Goal: Task Accomplishment & Management: Use online tool/utility

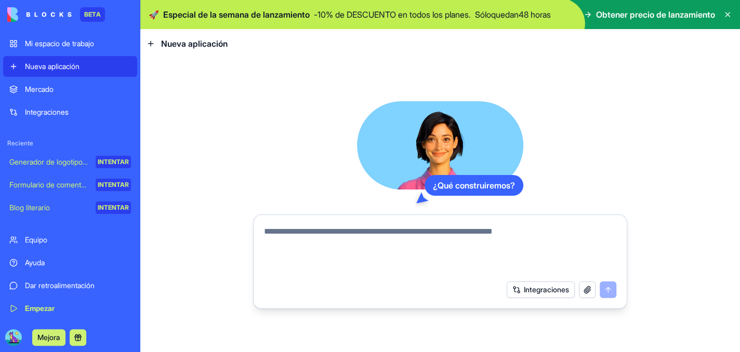
click at [55, 116] on font "Integraciones" at bounding box center [47, 112] width 44 height 9
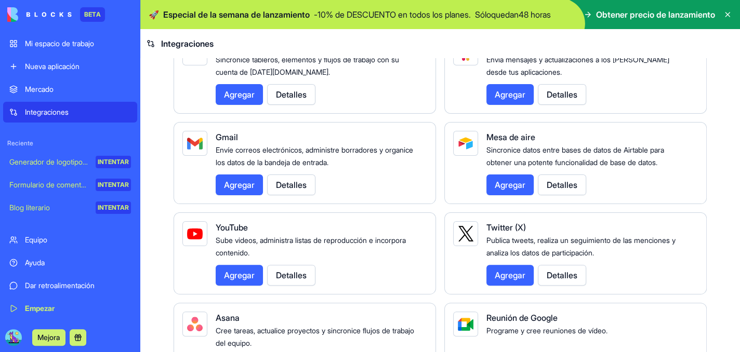
scroll to position [156, 0]
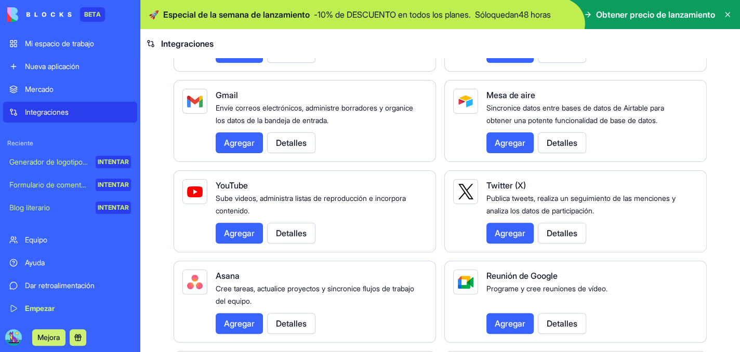
click at [245, 148] on font "Agregar" at bounding box center [239, 143] width 31 height 10
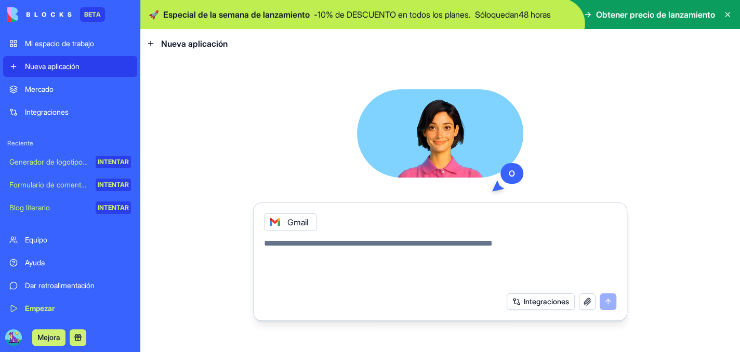
click at [508, 300] on button "Integraciones" at bounding box center [541, 302] width 68 height 17
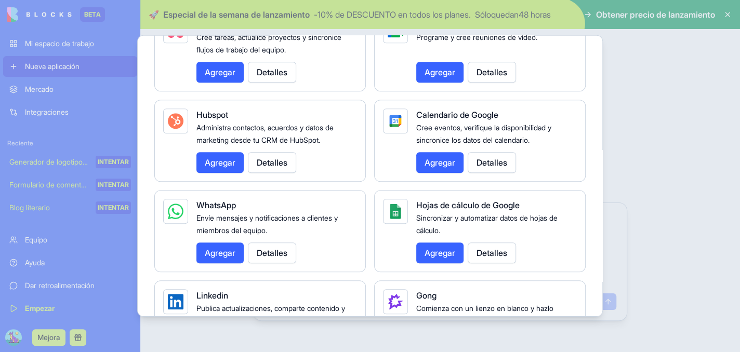
scroll to position [416, 0]
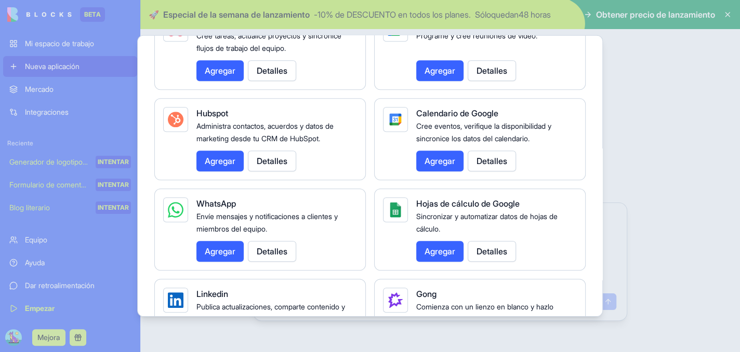
click at [437, 166] on font "Agregar" at bounding box center [439, 161] width 31 height 10
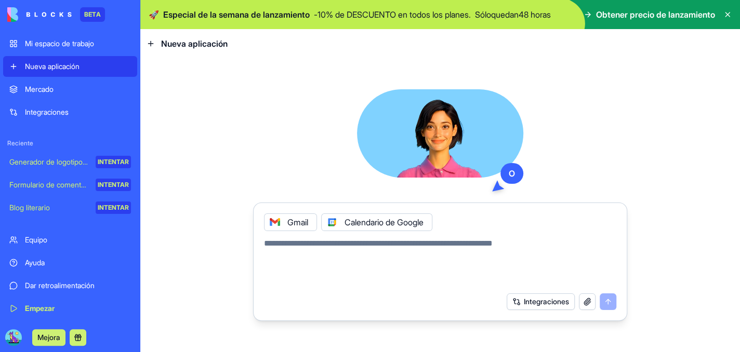
click at [536, 306] on font "Integraciones" at bounding box center [546, 301] width 45 height 9
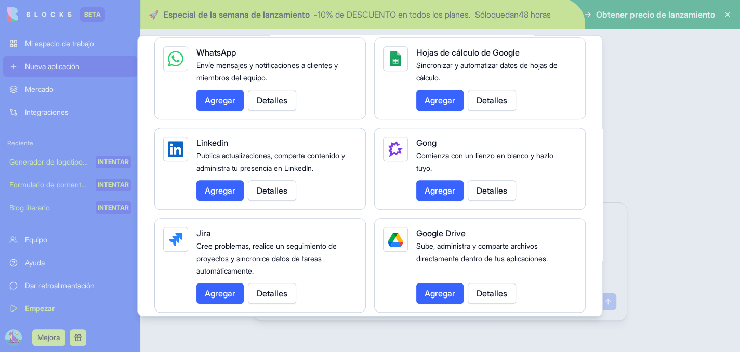
scroll to position [572, 0]
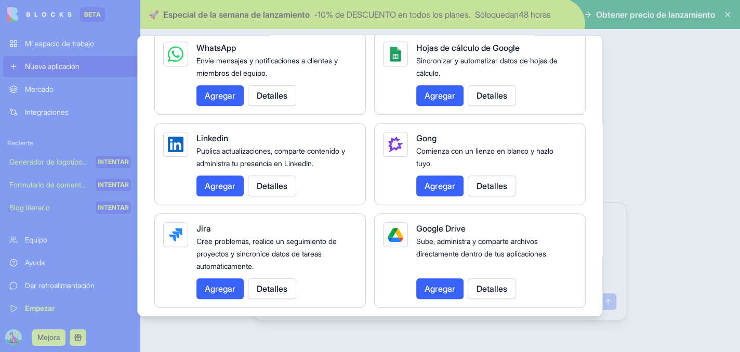
click at [447, 102] on font "Agregar" at bounding box center [439, 95] width 31 height 12
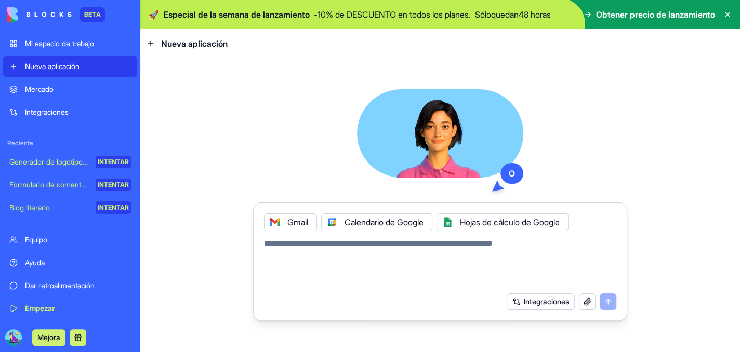
click at [524, 306] on font "Integraciones" at bounding box center [546, 301] width 45 height 9
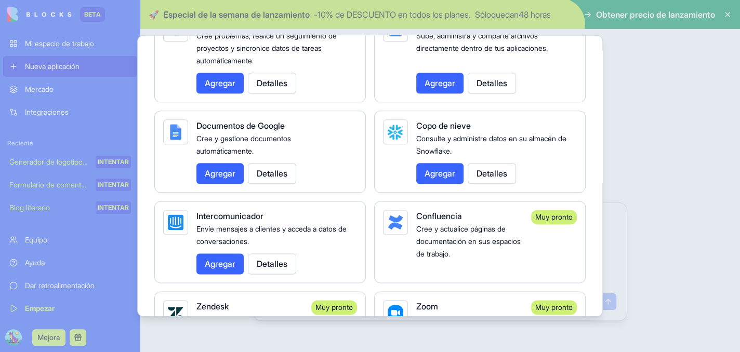
scroll to position [779, 0]
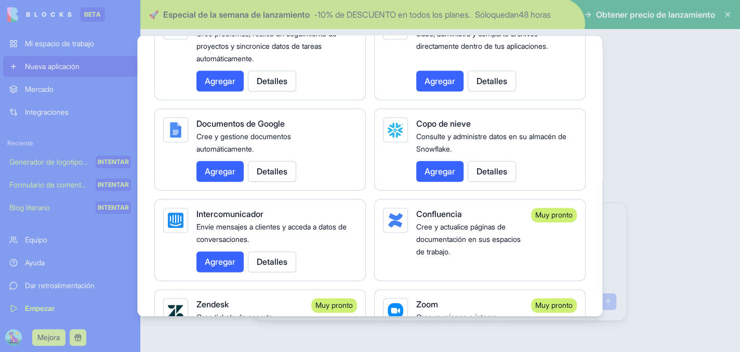
click at [205, 177] on font "Agregar" at bounding box center [220, 171] width 31 height 10
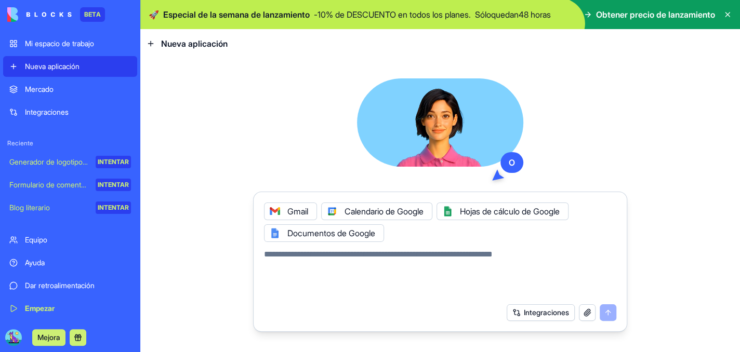
click at [524, 317] on font "Integraciones" at bounding box center [546, 312] width 45 height 9
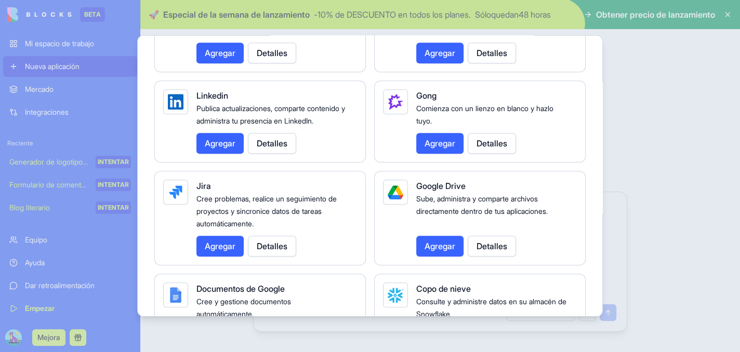
scroll to position [623, 0]
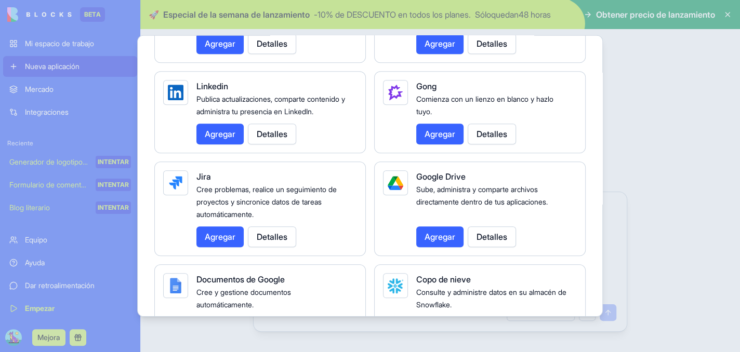
click at [205, 49] on font "Agregar" at bounding box center [220, 43] width 31 height 10
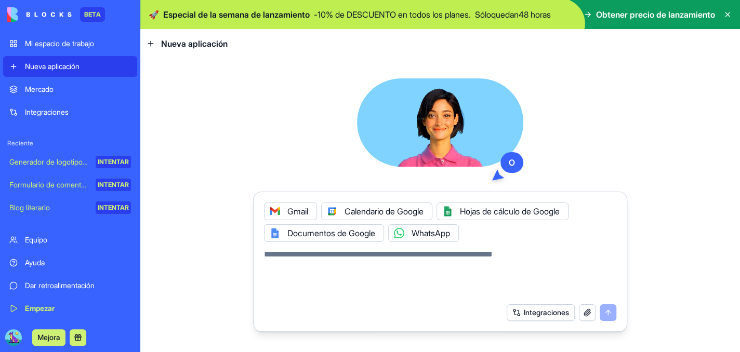
click at [528, 321] on button "Integraciones" at bounding box center [541, 312] width 68 height 17
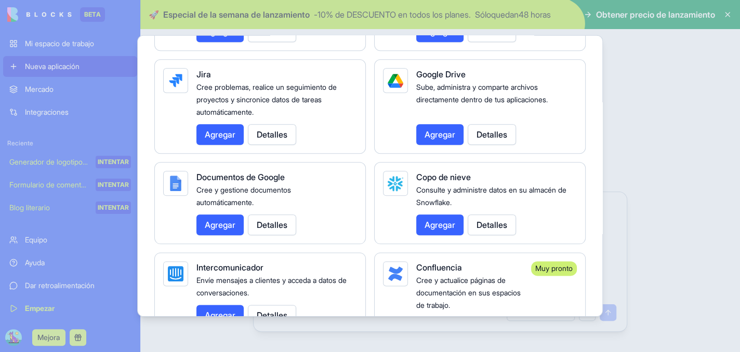
scroll to position [727, 0]
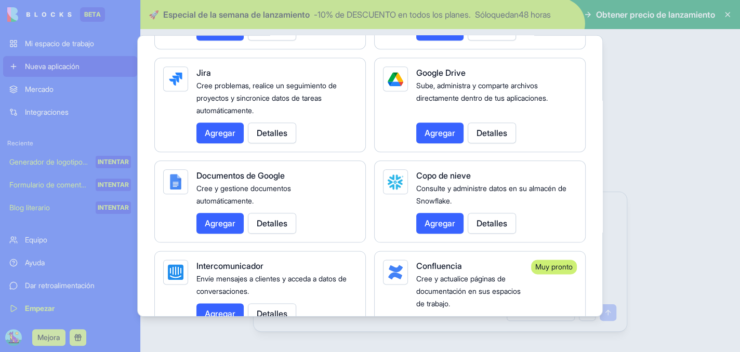
click at [455, 138] on font "Agregar" at bounding box center [439, 133] width 31 height 10
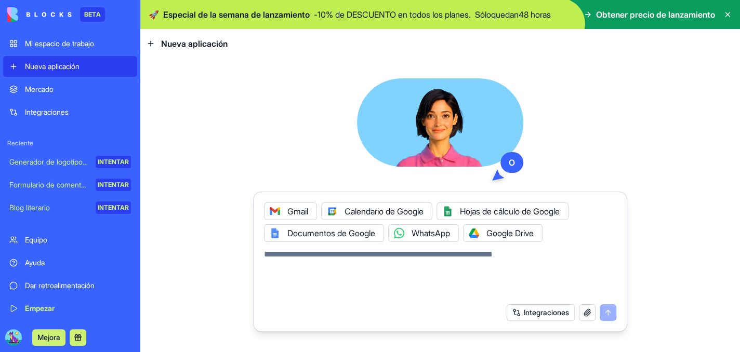
click at [524, 317] on font "Integraciones" at bounding box center [546, 312] width 45 height 9
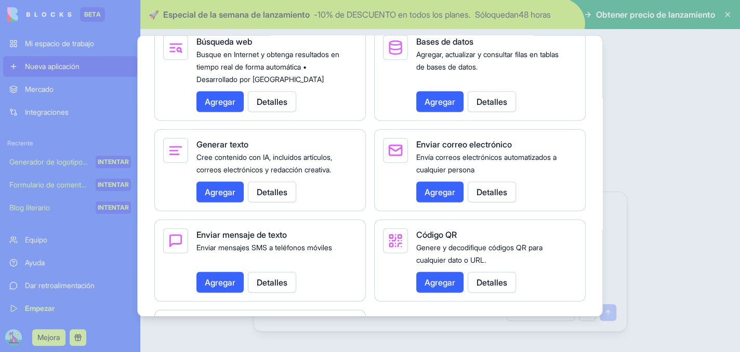
scroll to position [1478, 0]
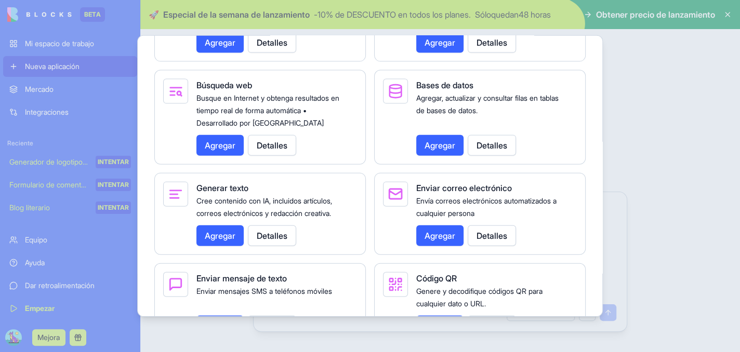
click at [448, 48] on font "Agregar" at bounding box center [439, 42] width 31 height 10
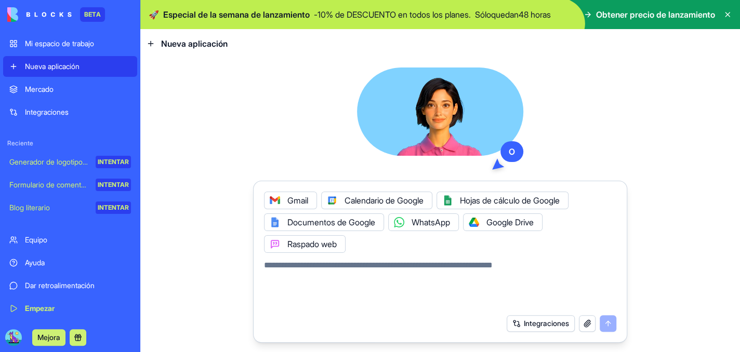
click at [524, 328] on font "Integraciones" at bounding box center [546, 323] width 45 height 9
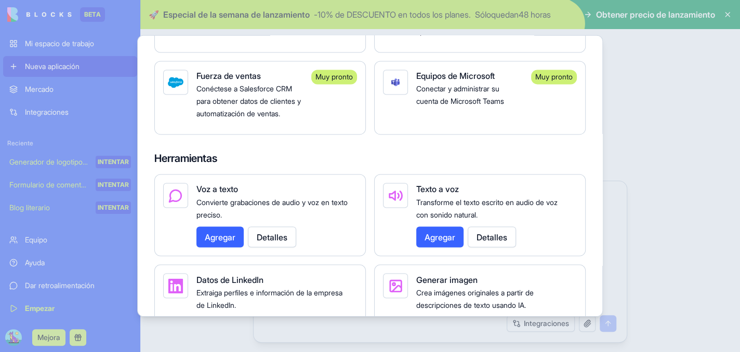
scroll to position [1091, 0]
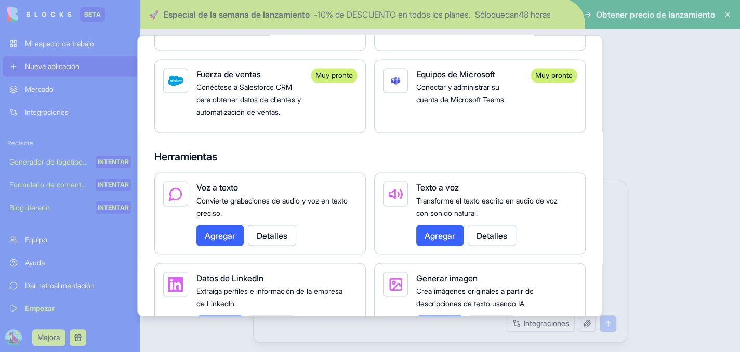
click at [504, 104] on font "Conectar y administrar su cuenta de Microsoft Teams" at bounding box center [460, 93] width 88 height 21
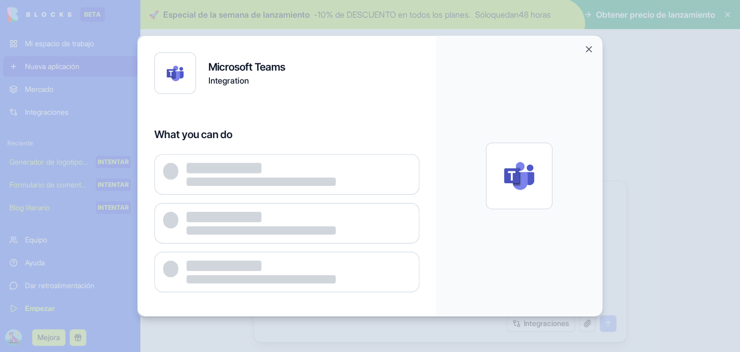
click at [594, 55] on button "Close" at bounding box center [588, 49] width 10 height 10
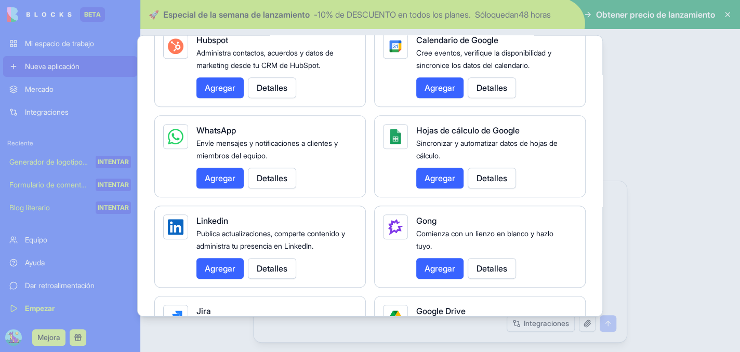
scroll to position [468, 0]
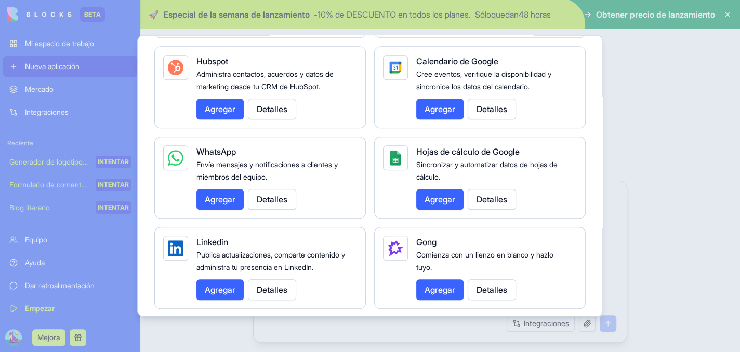
click at [671, 206] on div at bounding box center [370, 176] width 740 height 352
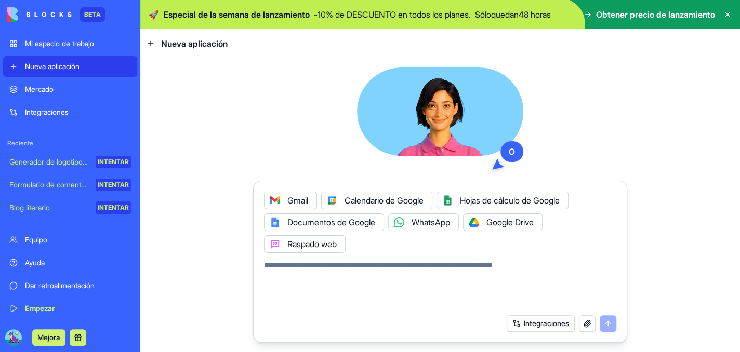
click at [582, 329] on button "button" at bounding box center [587, 323] width 17 height 17
click at [152, 44] on icon at bounding box center [150, 44] width 5 height 0
click at [176, 16] on font "Especial de la semana de lanzamiento" at bounding box center [236, 14] width 147 height 10
click at [347, 12] on font "% de DESCUENTO en todos los planes." at bounding box center [398, 14] width 145 height 10
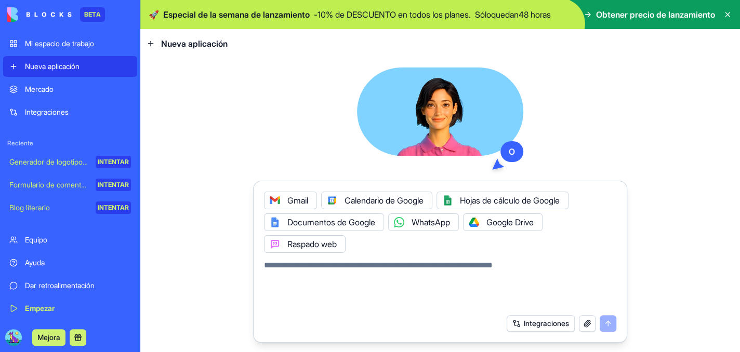
click at [513, 14] on p "Sólo quedan 48 horas" at bounding box center [513, 14] width 76 height 12
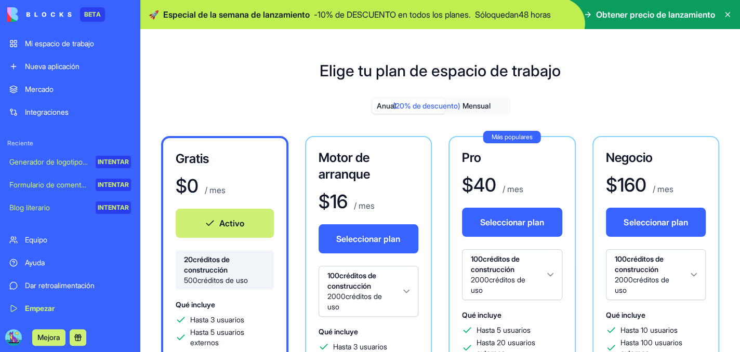
drag, startPoint x: 568, startPoint y: 17, endPoint x: 615, endPoint y: 9, distance: 46.9
drag, startPoint x: 615, startPoint y: 9, endPoint x: 283, endPoint y: 77, distance: 338.3
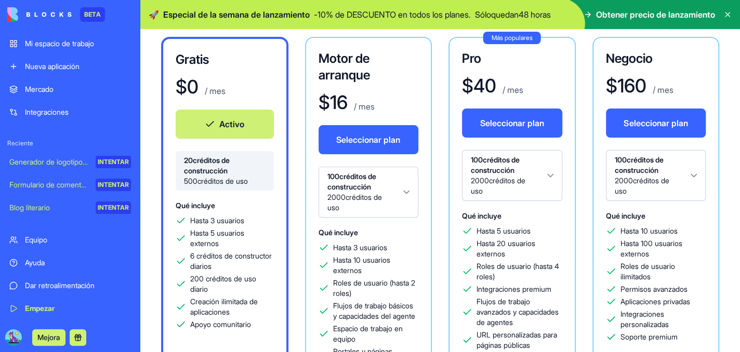
scroll to position [104, 0]
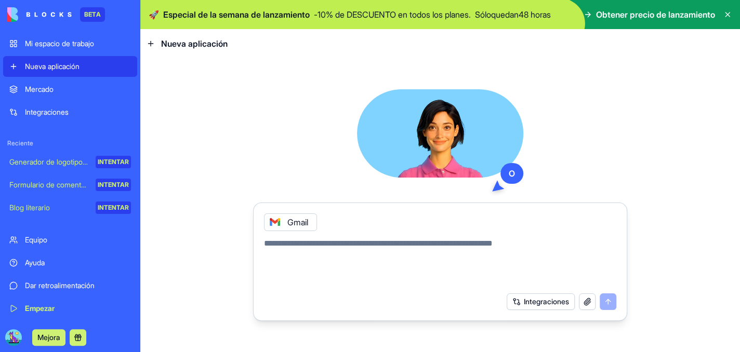
click at [60, 108] on font "Integraciones" at bounding box center [47, 112] width 44 height 9
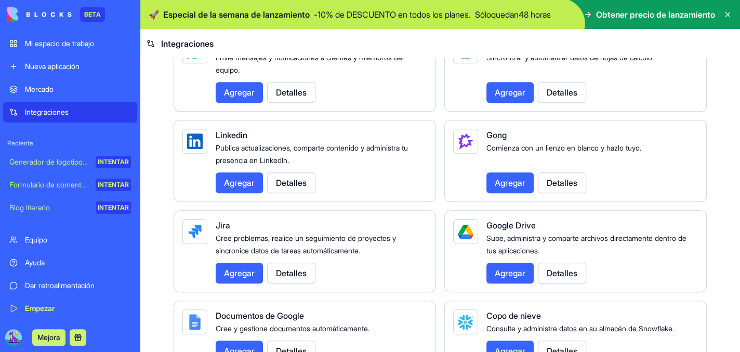
scroll to position [572, 0]
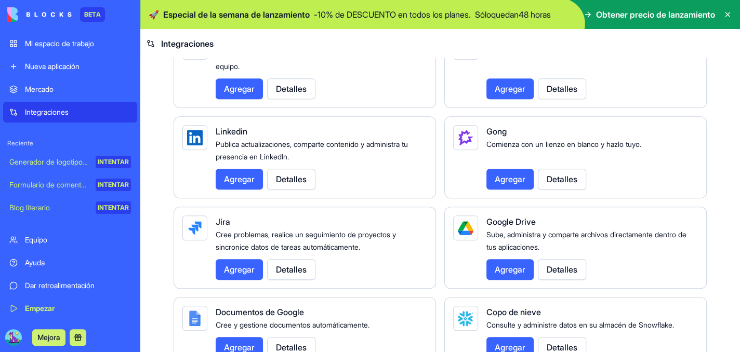
click at [569, 94] on font "Detalles" at bounding box center [562, 89] width 31 height 10
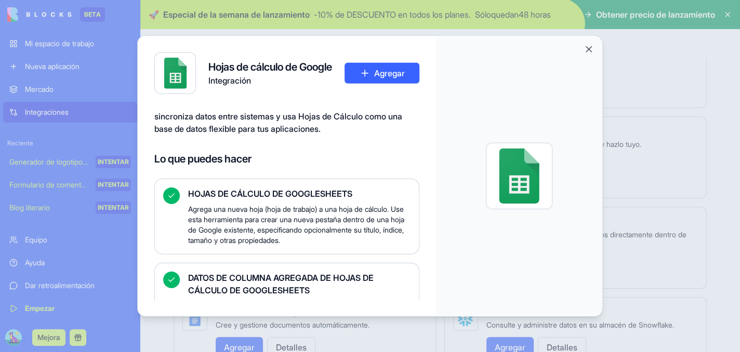
scroll to position [52, 0]
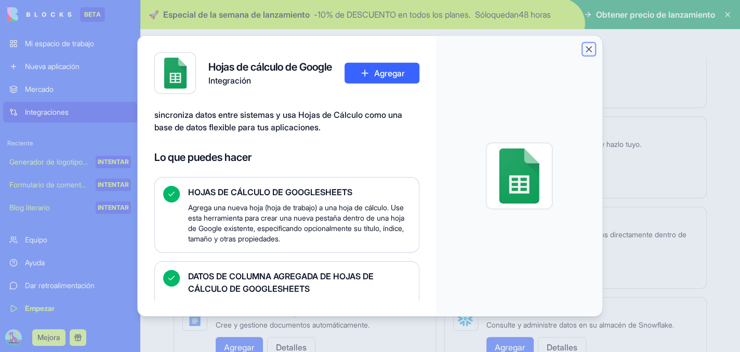
click at [594, 48] on button "Close" at bounding box center [588, 49] width 10 height 10
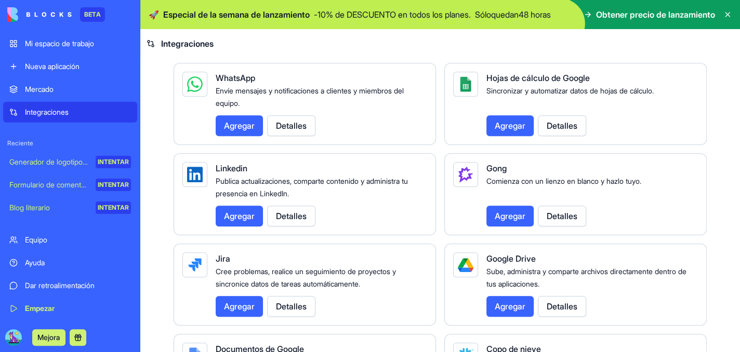
scroll to position [520, 0]
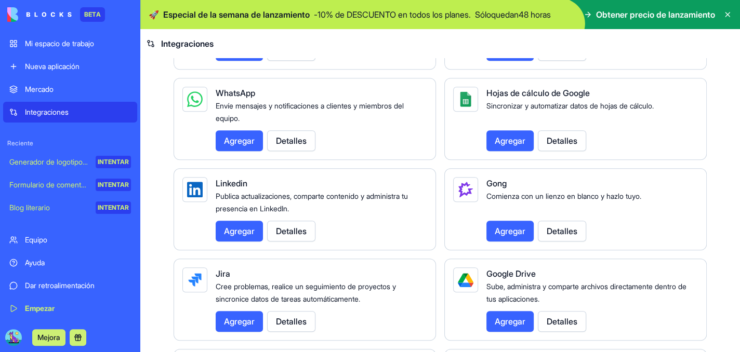
click at [28, 157] on div "Generador de logotipos de IA" at bounding box center [48, 162] width 79 height 10
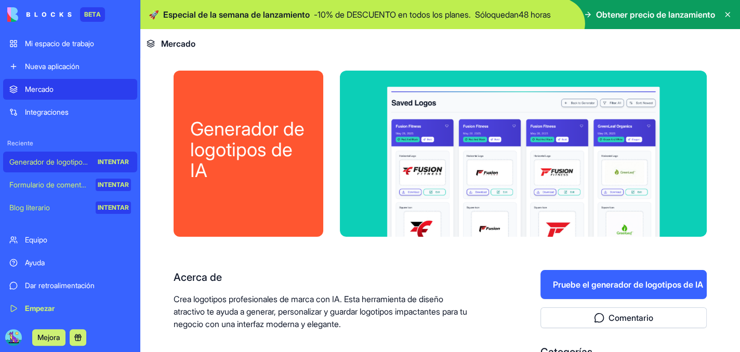
click at [26, 180] on font "Formulario de comentarios" at bounding box center [52, 184] width 87 height 9
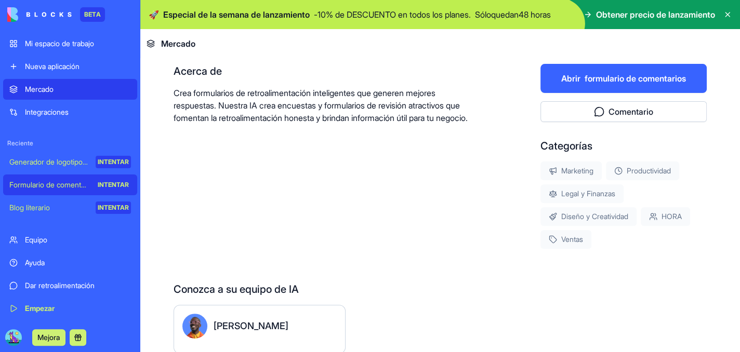
scroll to position [208, 0]
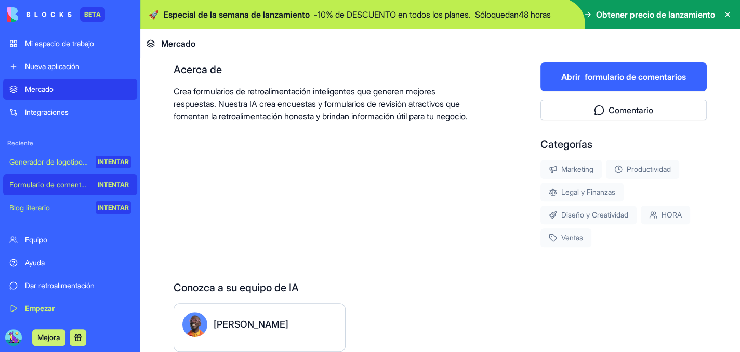
click at [38, 203] on font "Blog literario" at bounding box center [29, 207] width 41 height 9
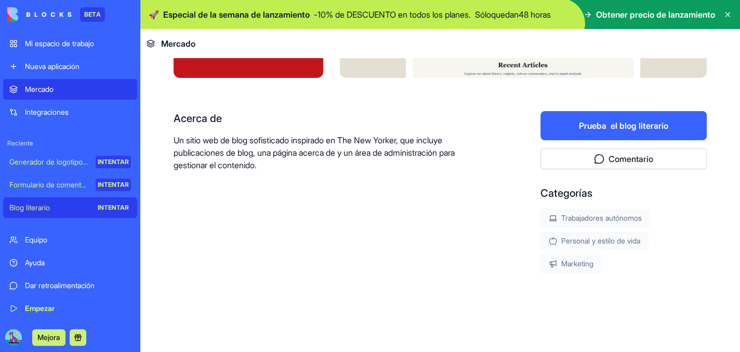
click at [59, 47] on font "Mi espacio de trabajo" at bounding box center [59, 43] width 69 height 9
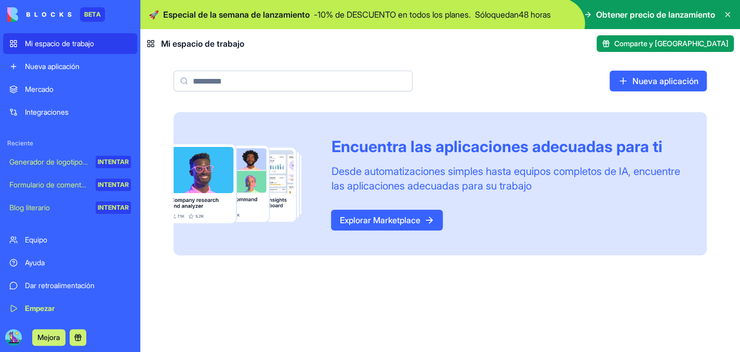
click at [53, 71] on font "Nueva aplicación" at bounding box center [52, 66] width 55 height 9
